Goal: Transaction & Acquisition: Subscribe to service/newsletter

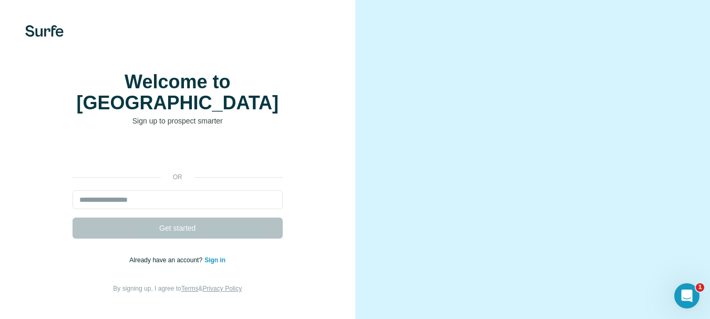
click at [39, 35] on img at bounding box center [44, 31] width 38 height 12
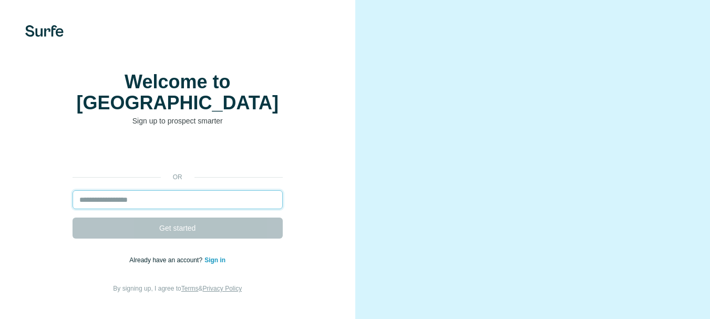
click at [170, 199] on input "email" at bounding box center [178, 199] width 210 height 19
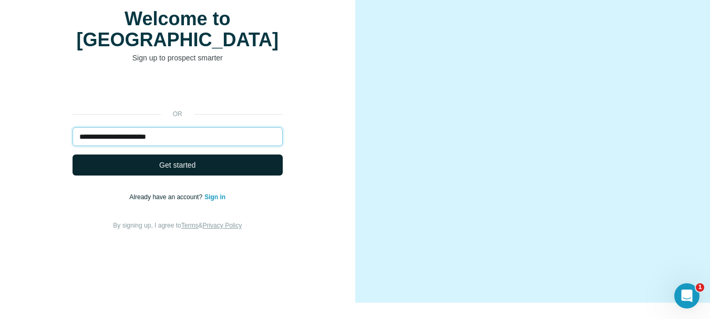
type input "**********"
click at [197, 160] on button "Get started" at bounding box center [178, 164] width 210 height 21
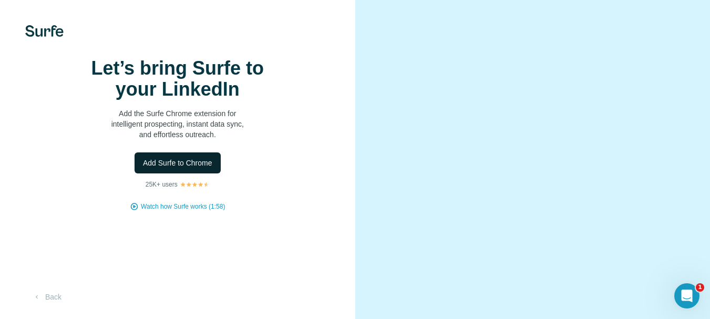
click at [209, 168] on span "Add Surfe to Chrome" at bounding box center [177, 163] width 69 height 11
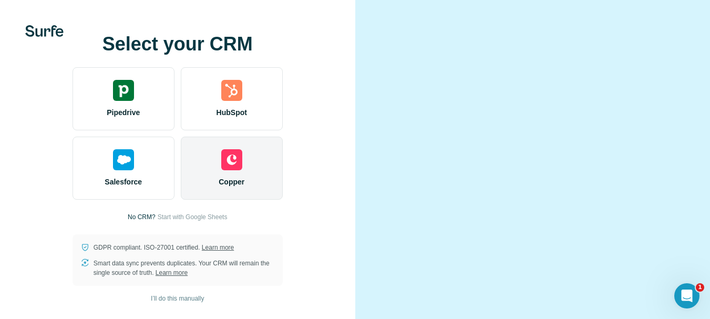
click at [253, 125] on div "HubSpot" at bounding box center [232, 98] width 102 height 63
